Goal: Find specific page/section: Find specific page/section

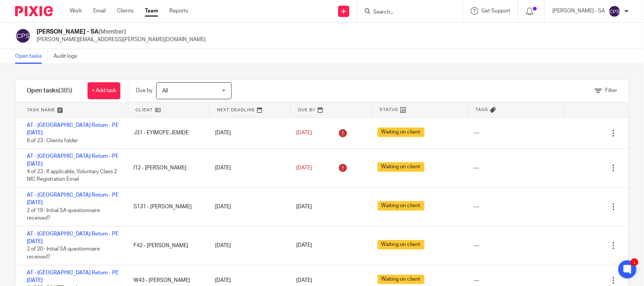
click at [272, 40] on div "Chirag Patoliya - SA (Member) chirag.patoliya@confiancebizsol.com" at bounding box center [322, 36] width 614 height 16
click at [407, 12] on input "Search" at bounding box center [406, 12] width 68 height 7
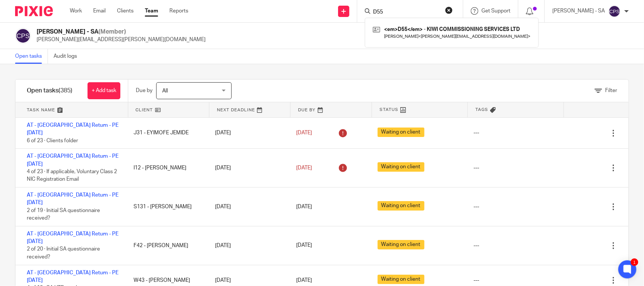
type input "D55"
